Goal: Task Accomplishment & Management: Use online tool/utility

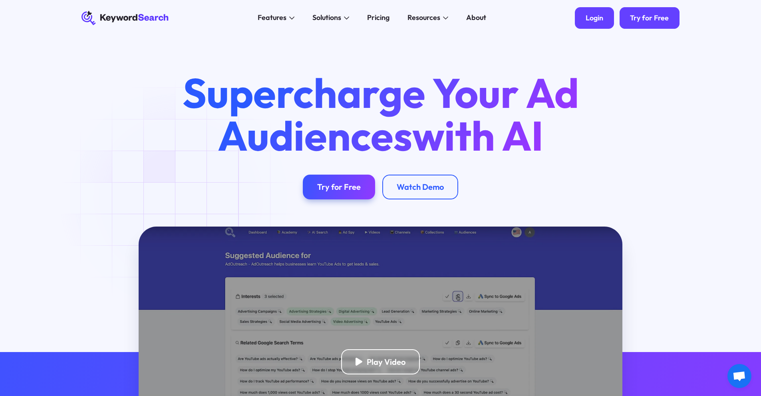
click at [600, 21] on div "Login" at bounding box center [594, 18] width 18 height 9
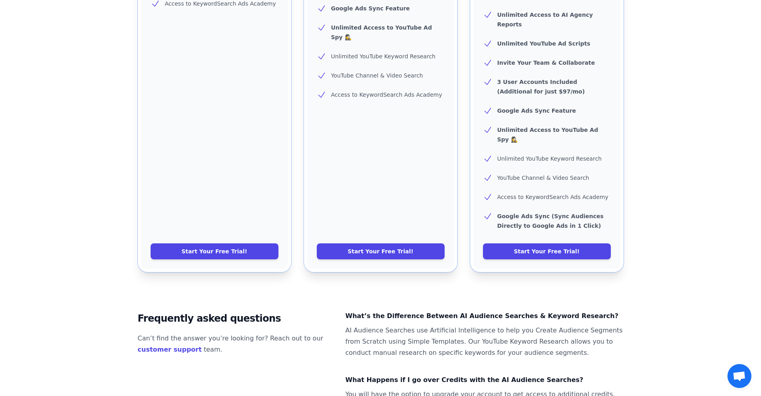
scroll to position [399, 0]
